Goal: Information Seeking & Learning: Learn about a topic

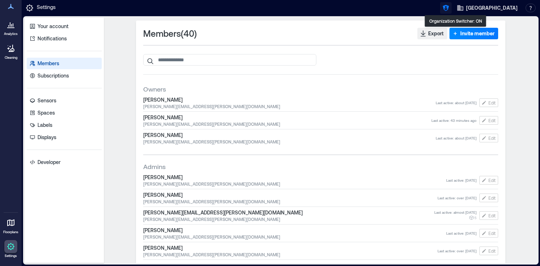
click at [449, 7] on icon "button" at bounding box center [446, 8] width 6 height 6
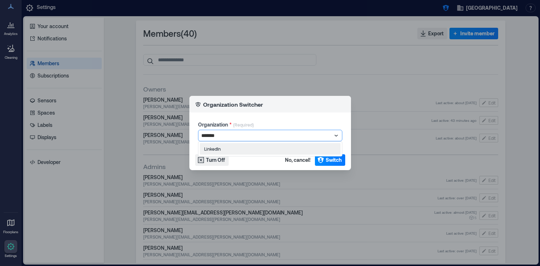
type input "********"
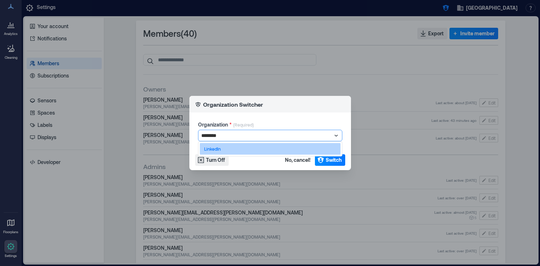
click at [230, 149] on div "LinkedIn" at bounding box center [270, 149] width 141 height 12
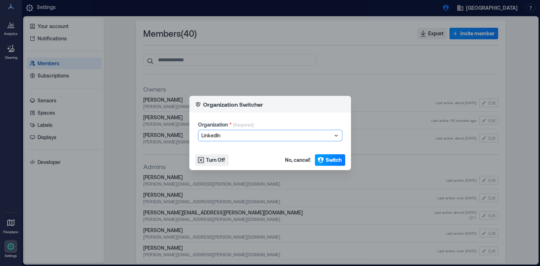
click at [326, 163] on span "Switch" at bounding box center [334, 160] width 16 height 7
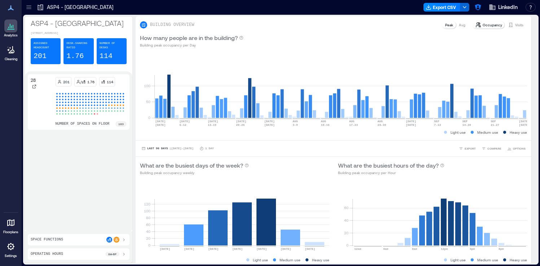
click at [28, 10] on icon at bounding box center [28, 7] width 7 height 7
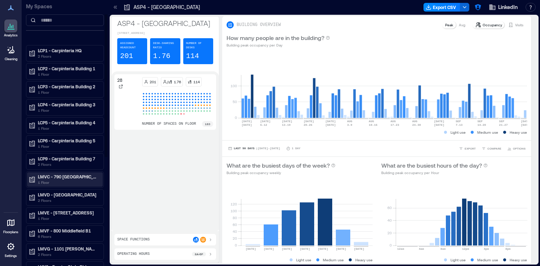
scroll to position [26, 0]
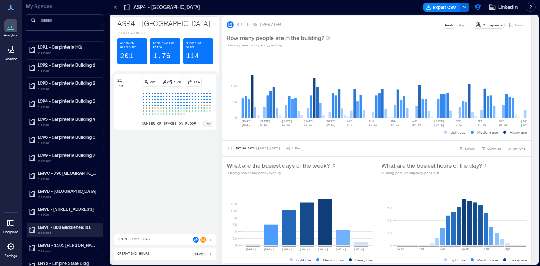
click at [84, 226] on p "LMVF - 800 Middlefield B1" at bounding box center [68, 227] width 61 height 6
click at [79, 251] on div "01" at bounding box center [63, 253] width 70 height 7
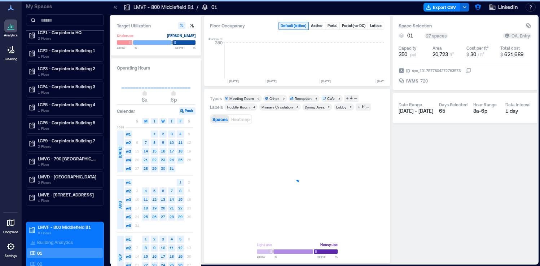
scroll to position [0, 2183]
click at [375, 229] on icon "button" at bounding box center [374, 225] width 9 height 9
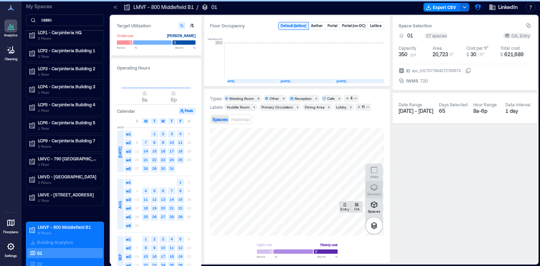
click at [375, 187] on icon "button" at bounding box center [374, 187] width 9 height 9
